Goal: Information Seeking & Learning: Compare options

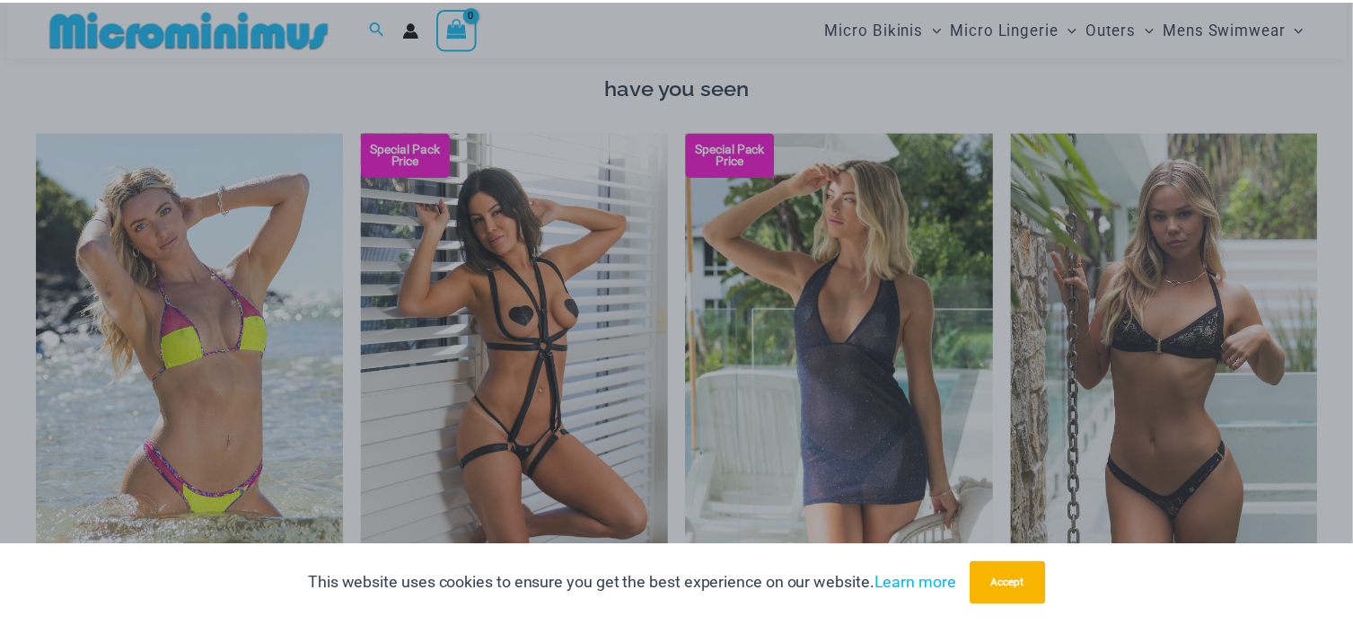
scroll to position [1332, 0]
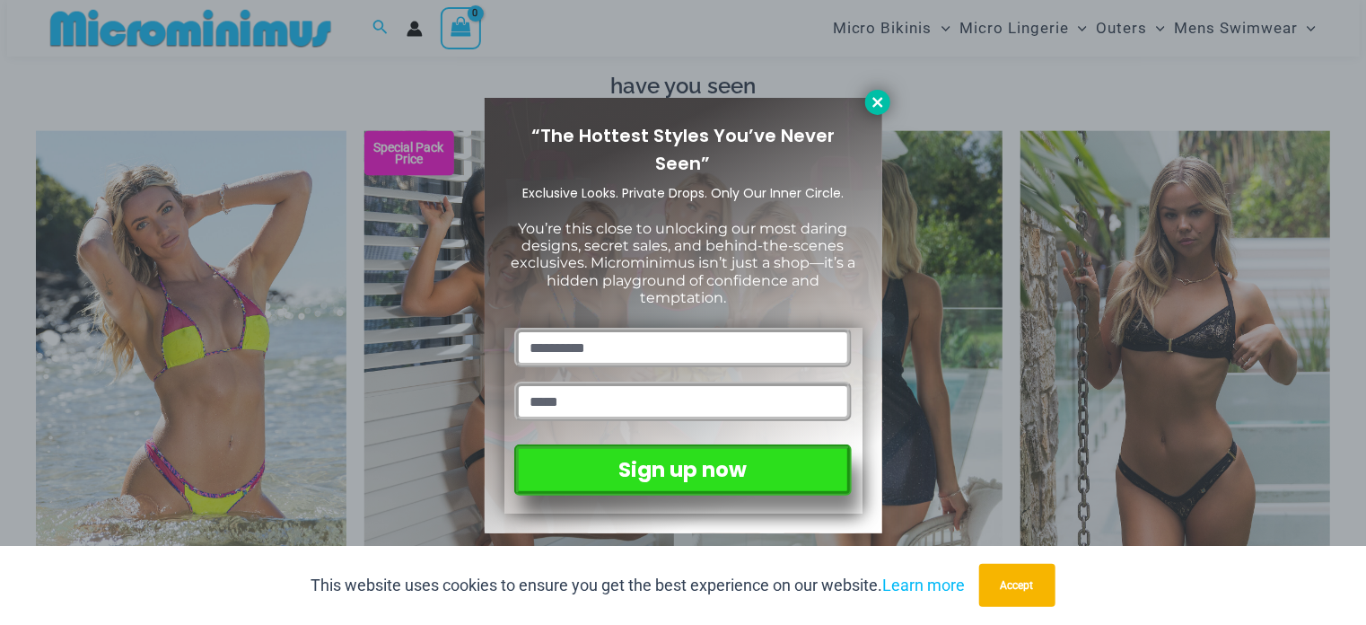
click at [876, 96] on icon at bounding box center [878, 102] width 16 height 16
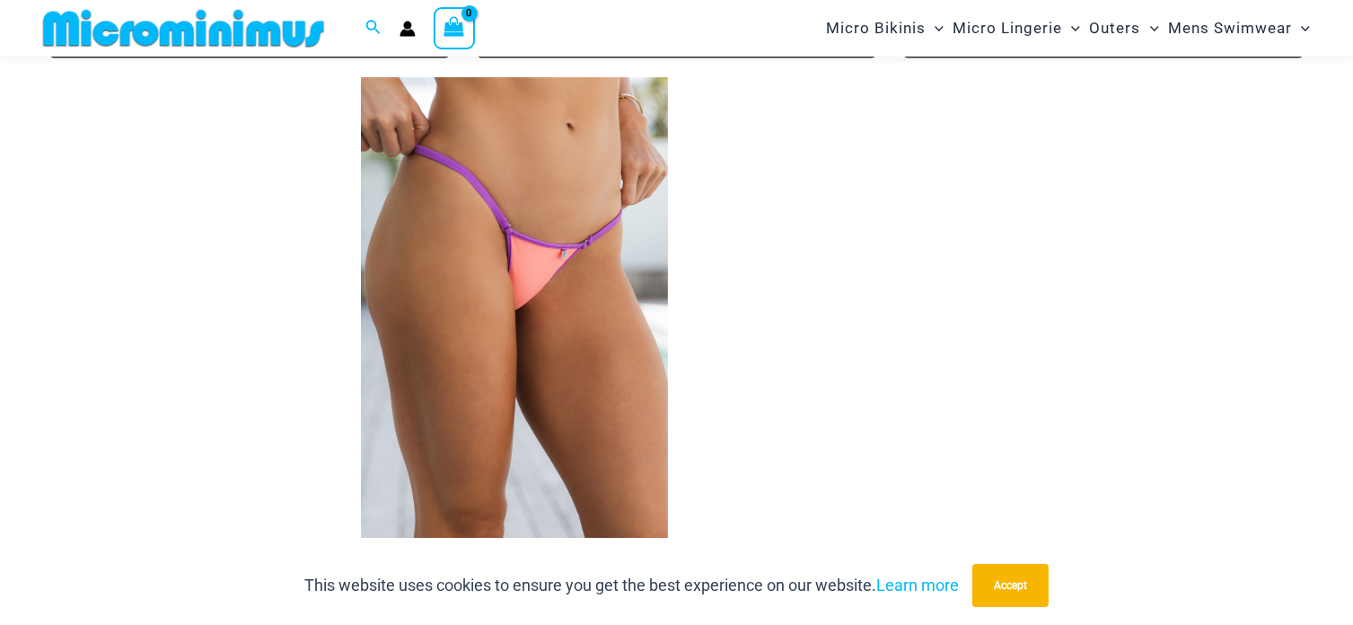
scroll to position [3666, 0]
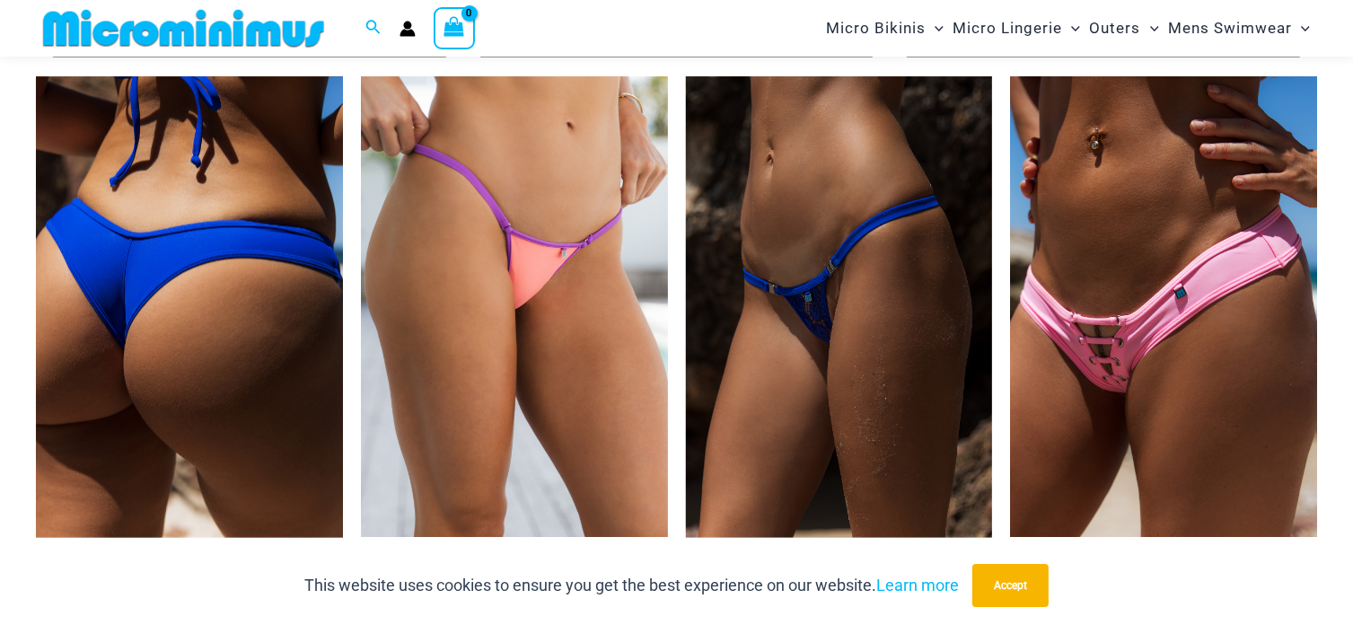
click at [239, 304] on img at bounding box center [189, 306] width 307 height 460
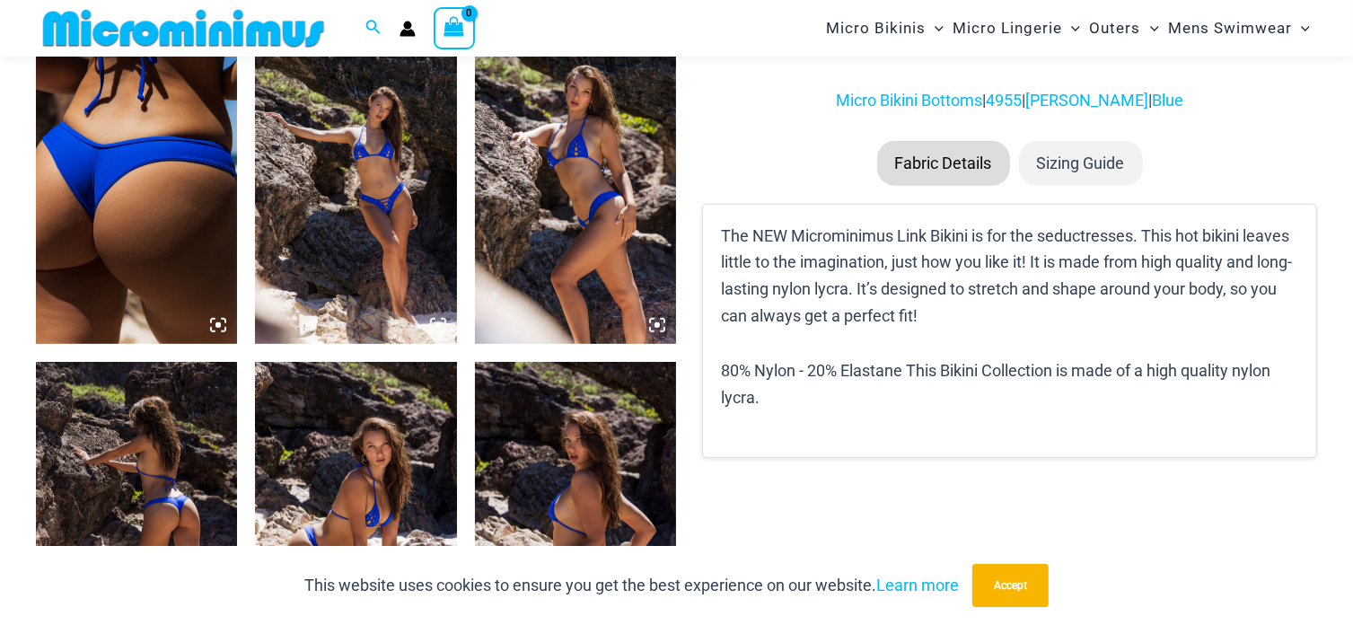
scroll to position [1232, 0]
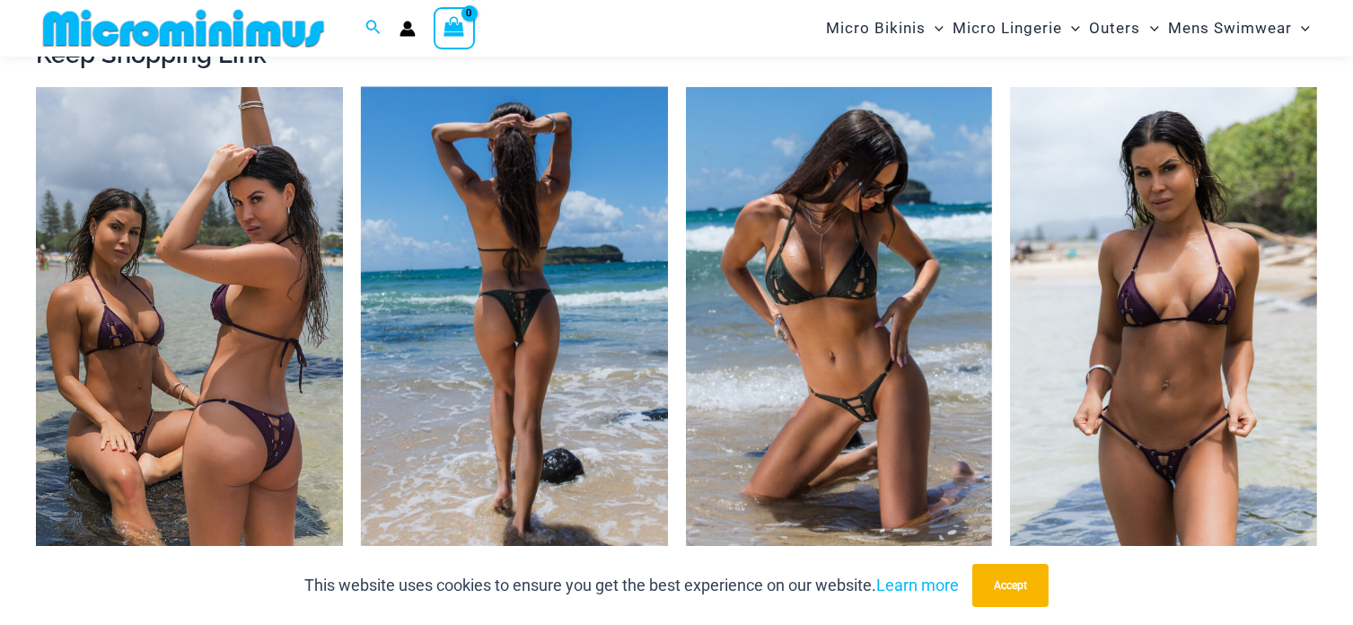
scroll to position [1784, 0]
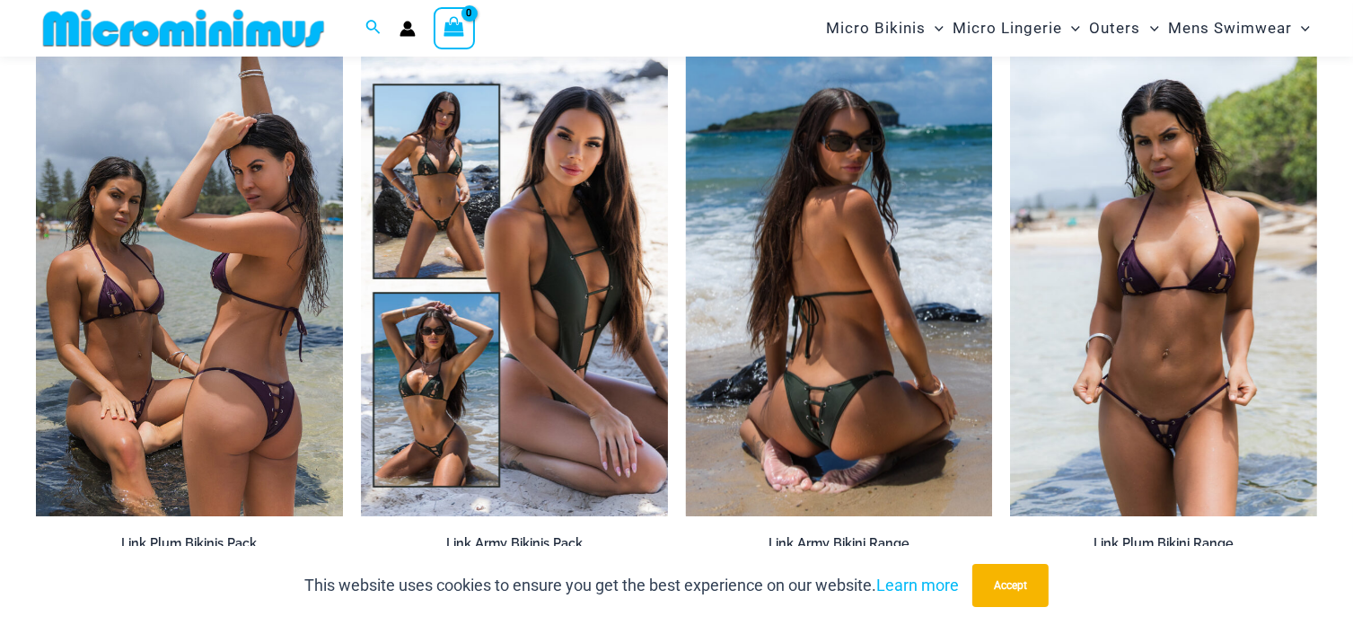
click at [830, 362] on img at bounding box center [839, 286] width 307 height 460
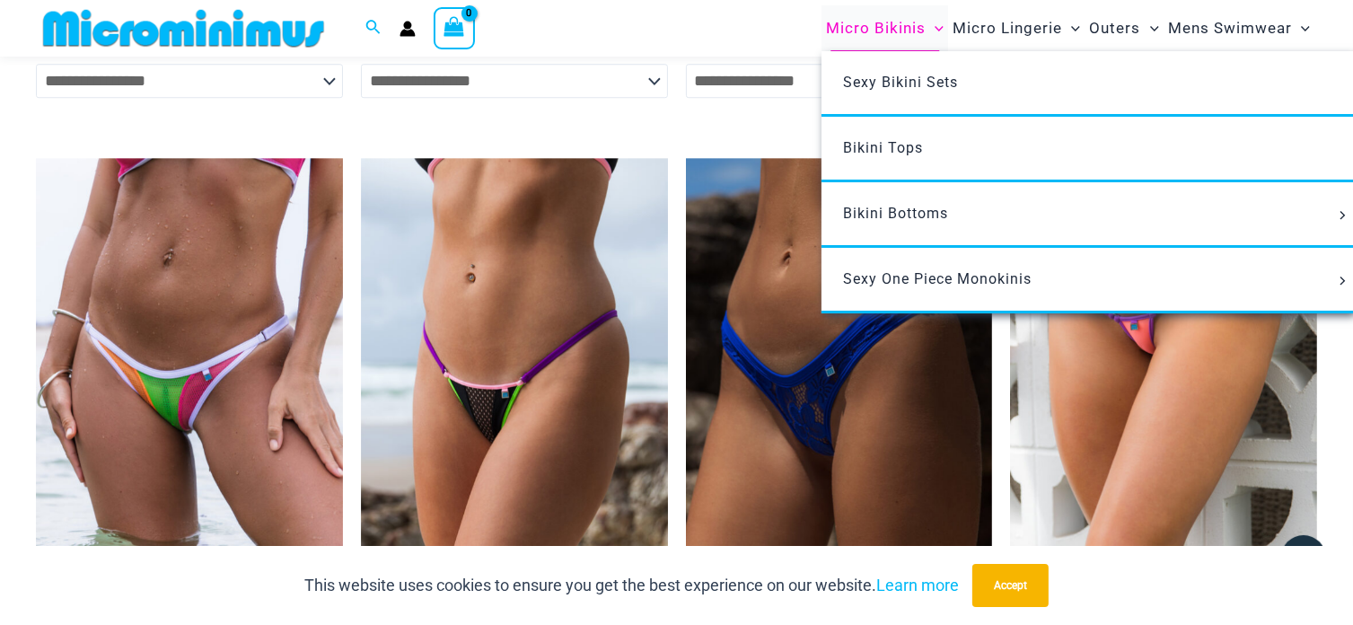
scroll to position [4535, 0]
